Goal: Information Seeking & Learning: Learn about a topic

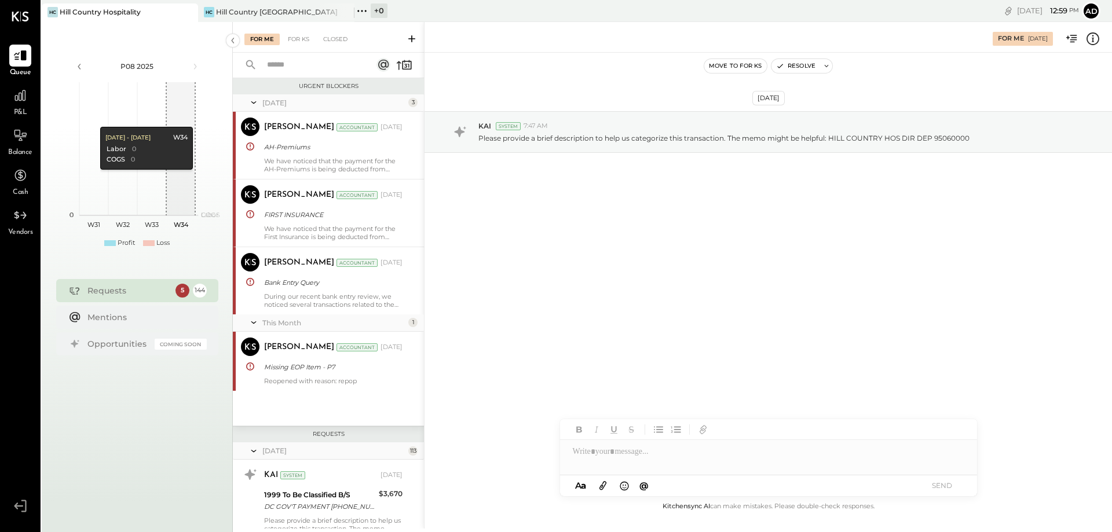
scroll to position [252, 0]
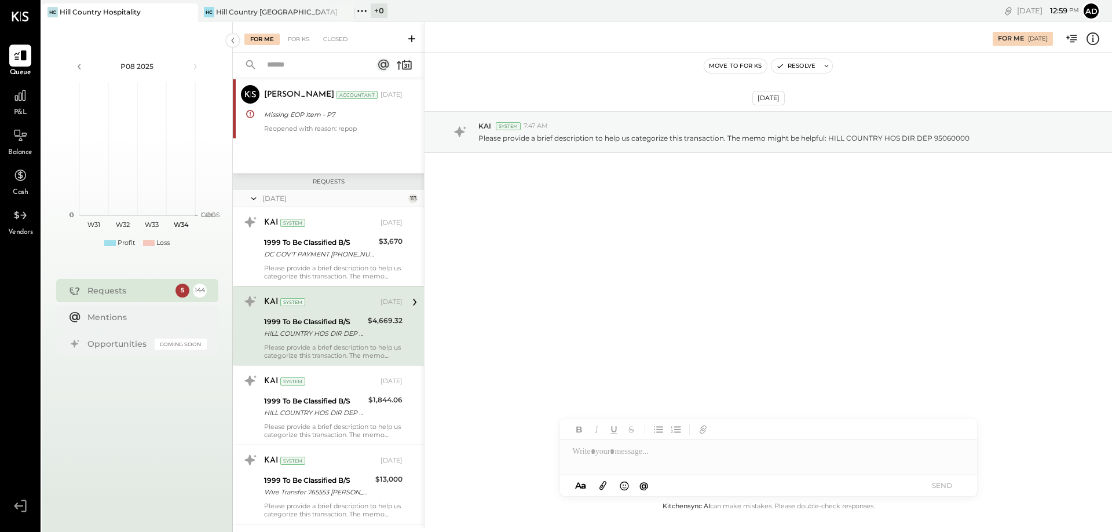
click at [38, 101] on link "P&L" at bounding box center [20, 102] width 39 height 34
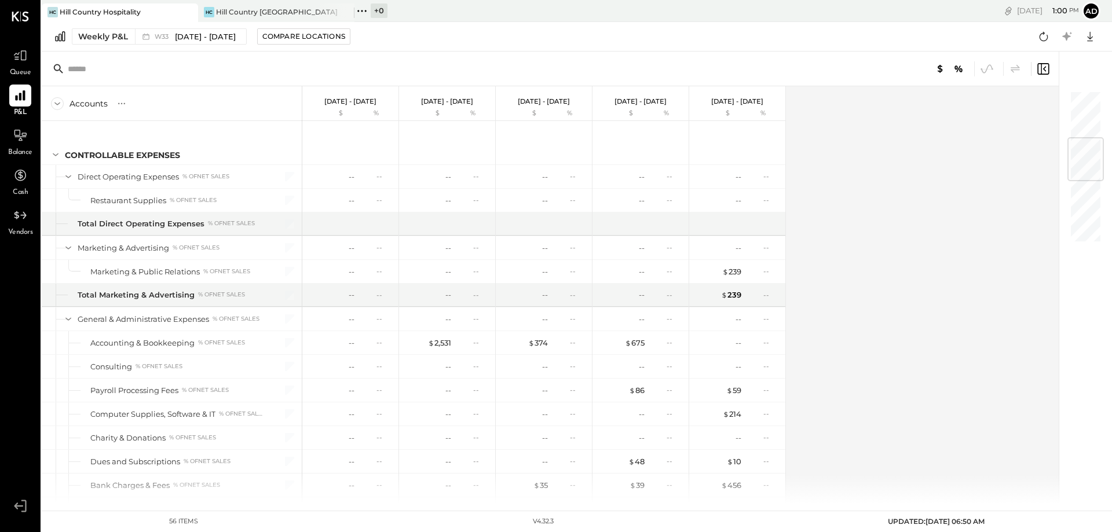
scroll to position [63, 0]
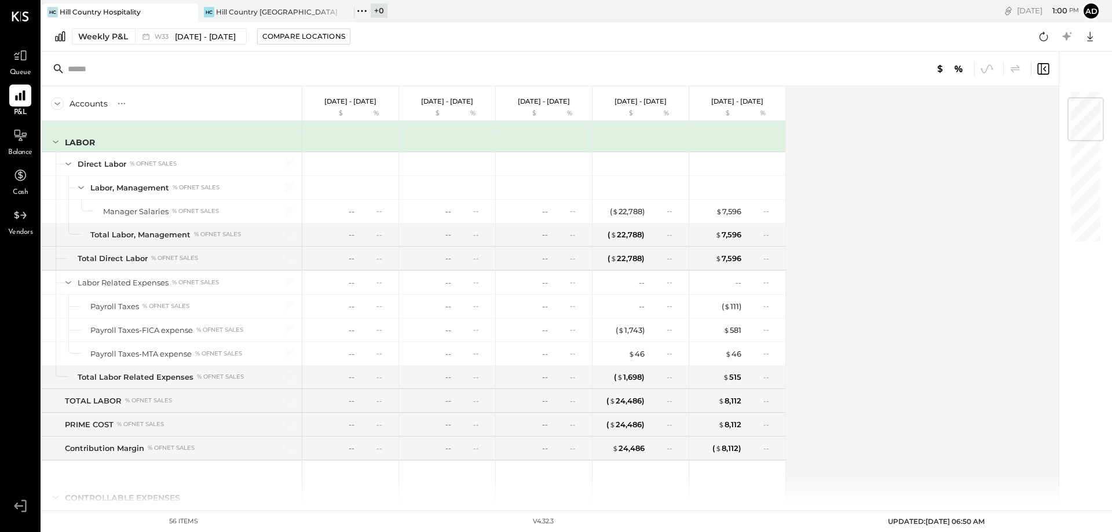
click at [60, 100] on icon at bounding box center [57, 103] width 13 height 13
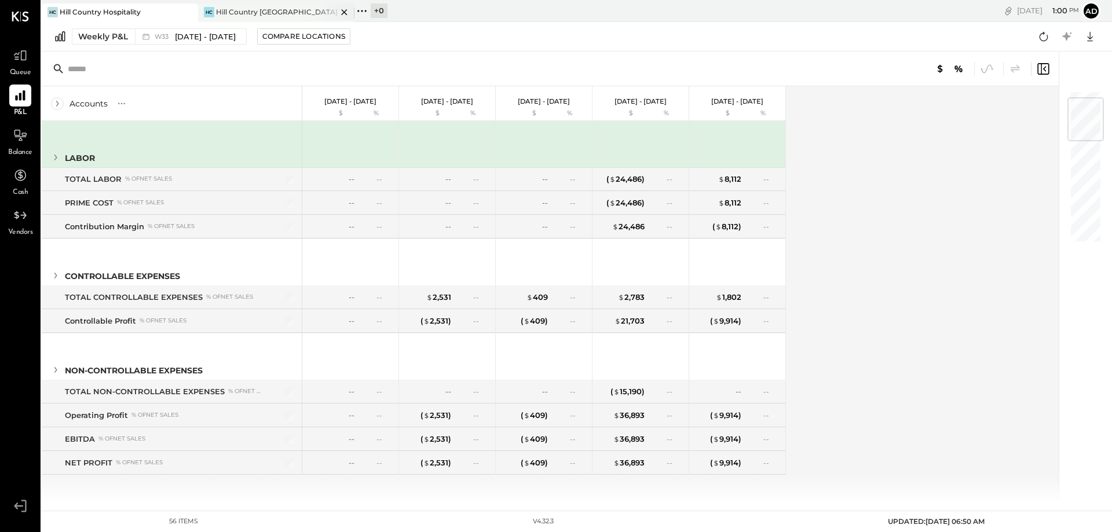
click at [291, 9] on div "[PERSON_NAME] Country [GEOGRAPHIC_DATA]" at bounding box center [267, 12] width 139 height 10
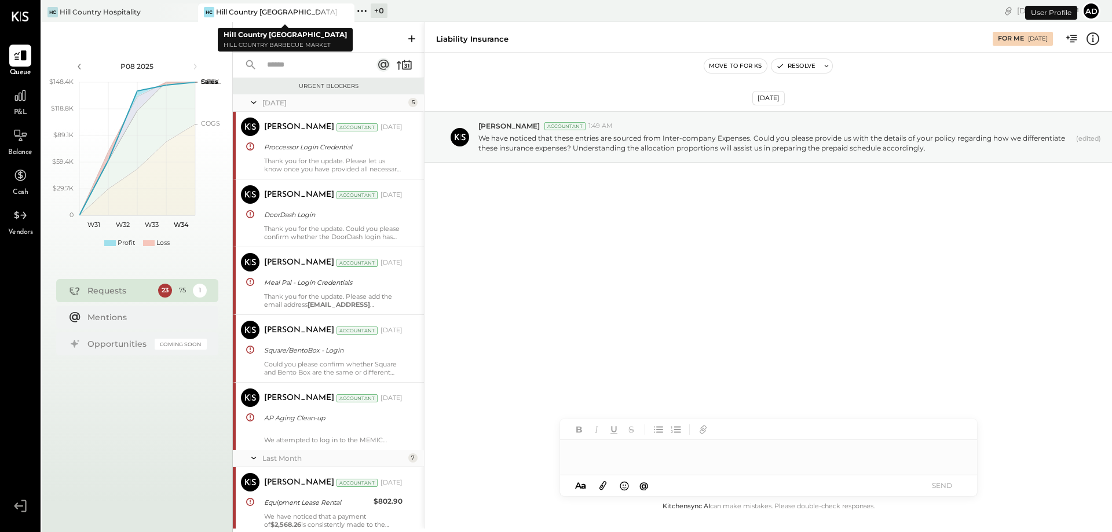
scroll to position [1705, 0]
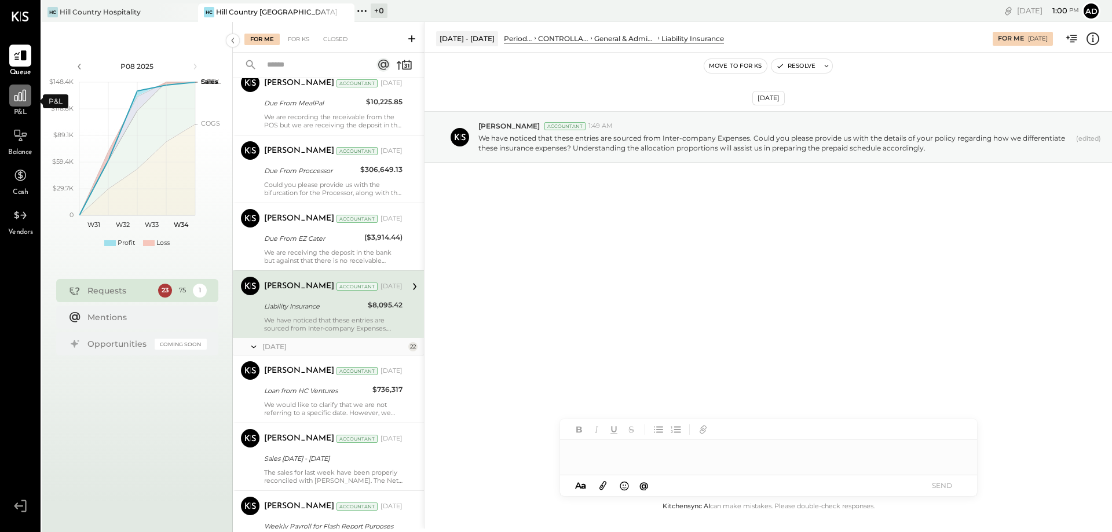
click at [23, 98] on icon at bounding box center [20, 96] width 12 height 12
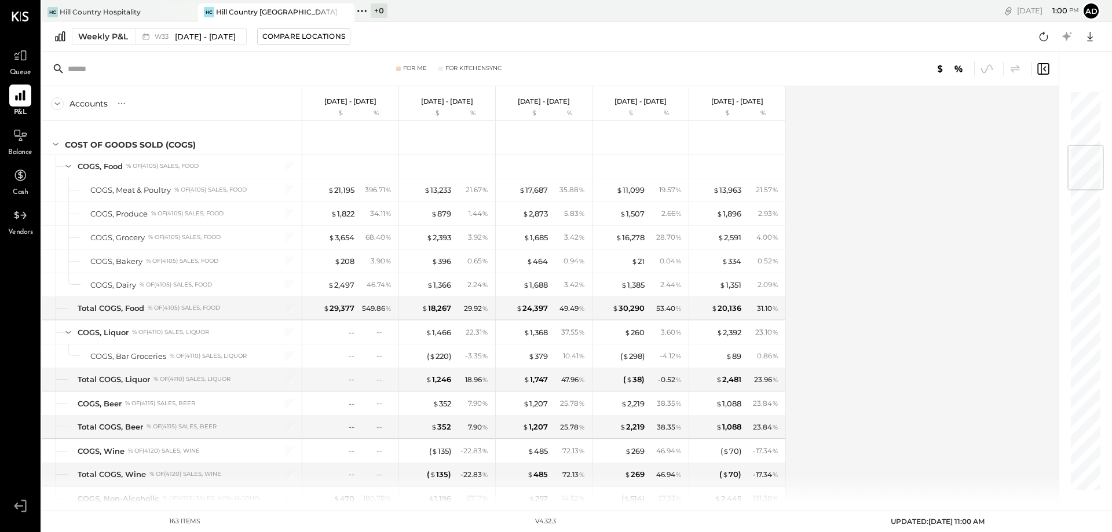
scroll to position [695, 0]
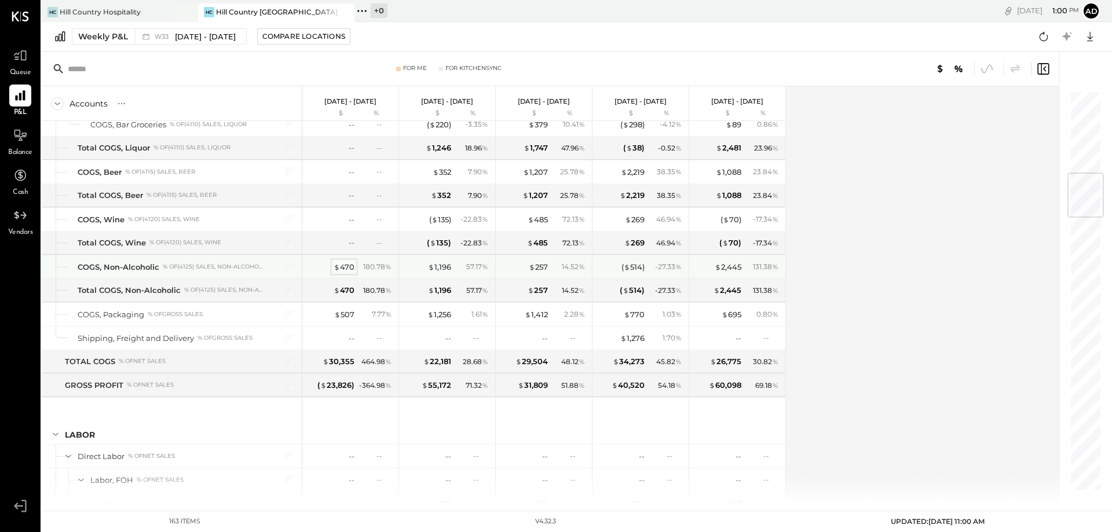
click at [342, 266] on div "$ 470" at bounding box center [344, 267] width 21 height 11
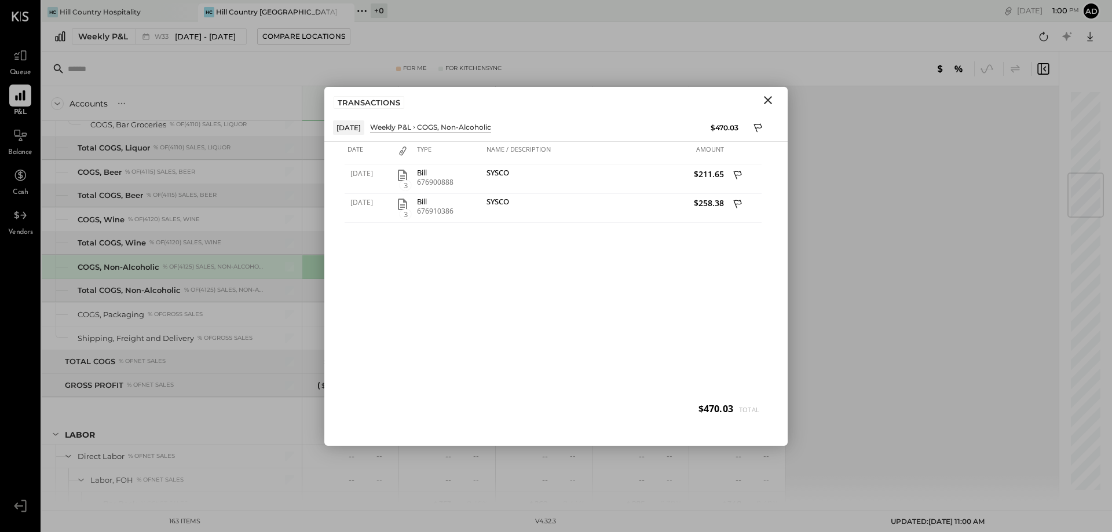
click at [761, 105] on icon "Close" at bounding box center [768, 100] width 14 height 14
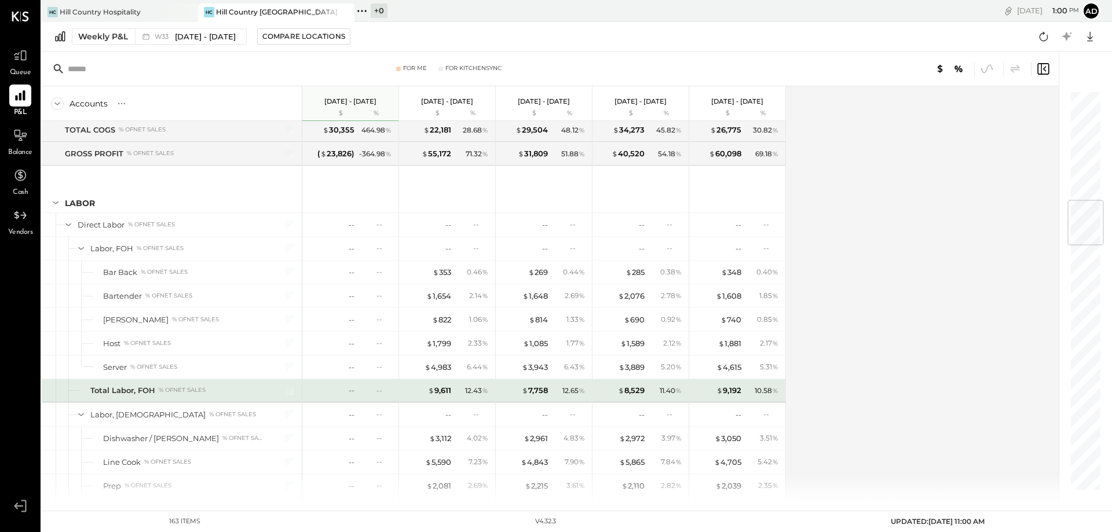
scroll to position [1158, 0]
